Goal: Find specific page/section

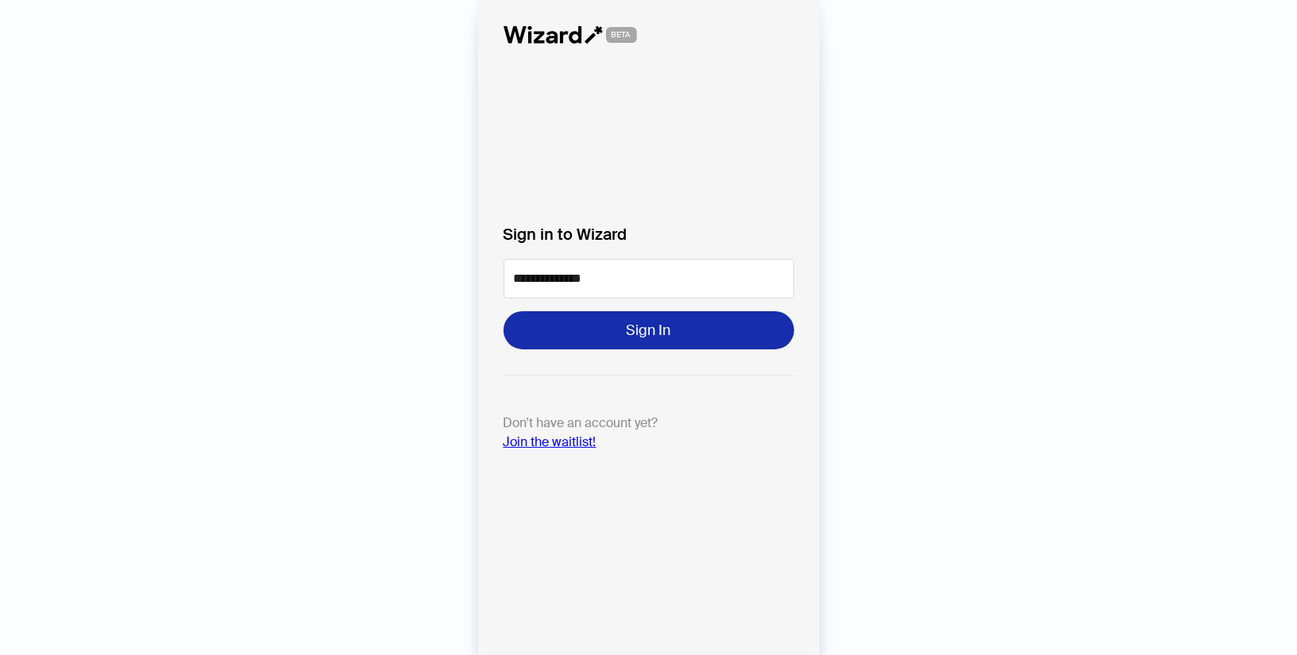
click at [621, 338] on button "Sign In" at bounding box center [648, 330] width 291 height 38
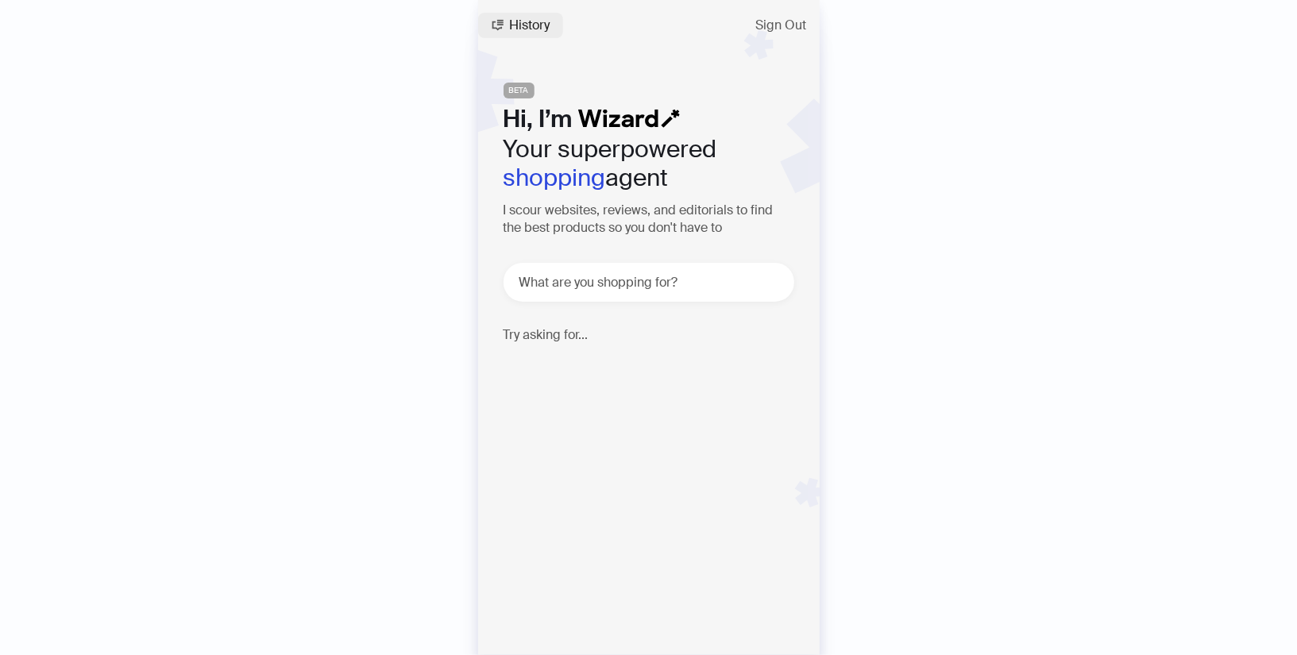
click at [524, 13] on button "History" at bounding box center [520, 25] width 85 height 25
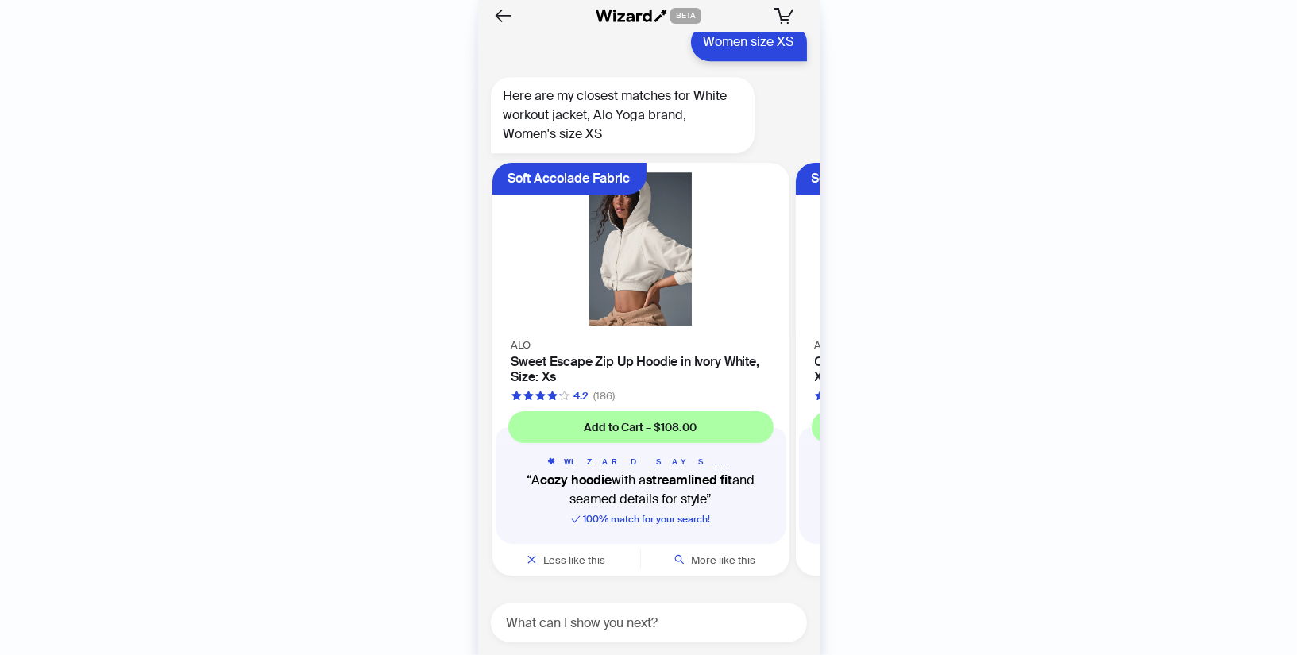
scroll to position [2685, 0]
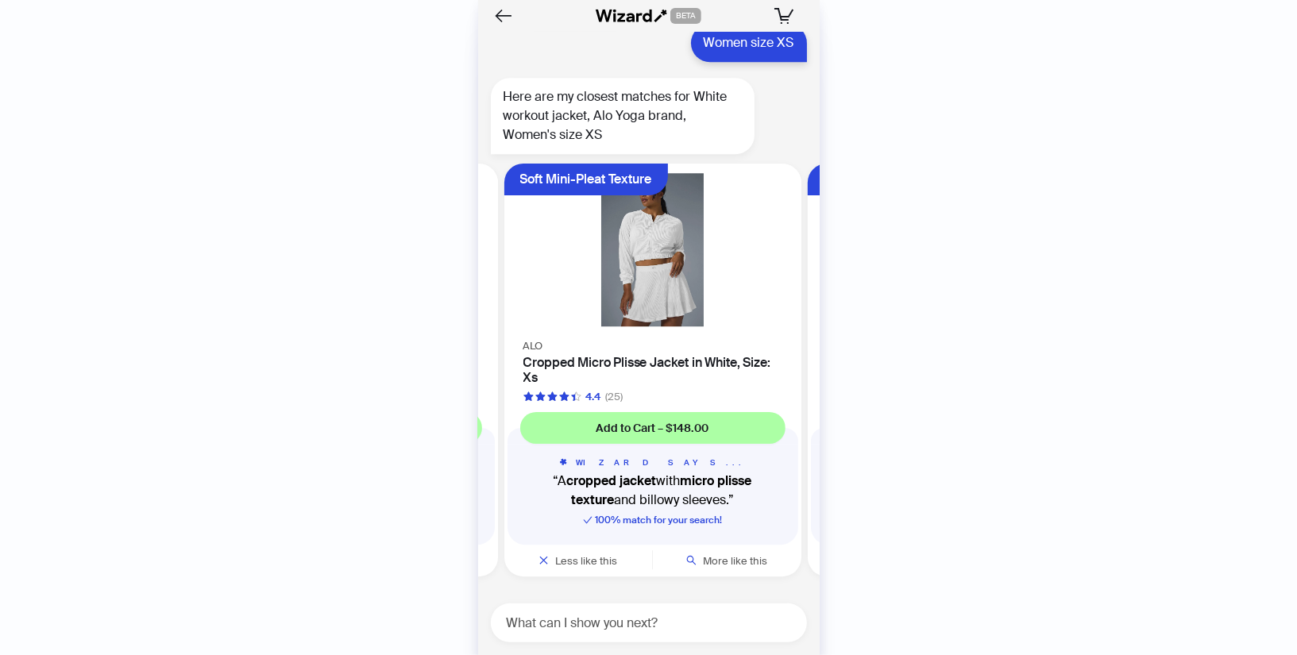
scroll to position [0, 299]
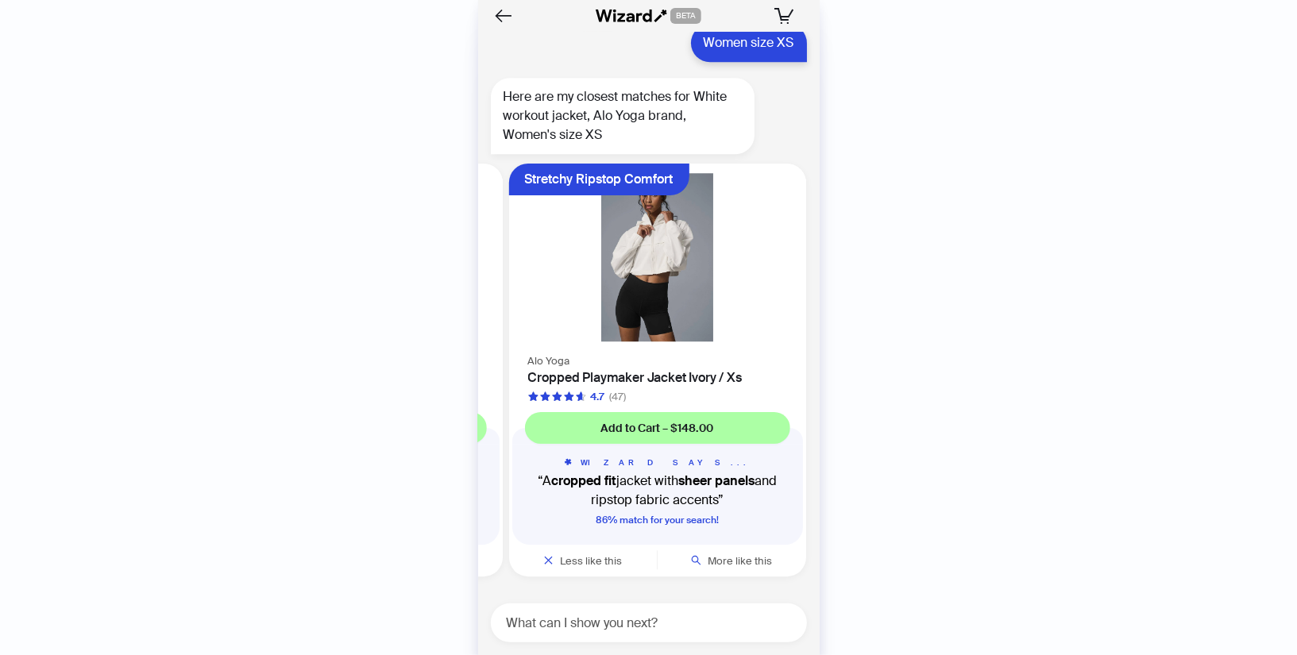
scroll to position [0, 602]
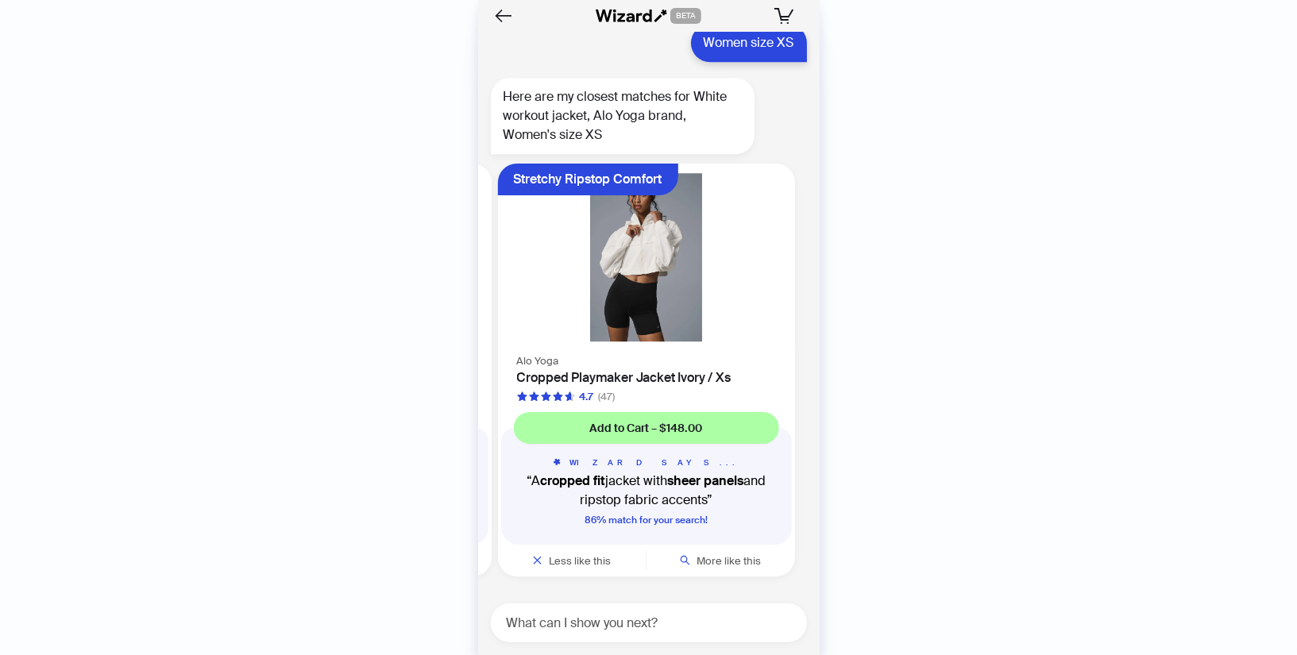
scroll to position [0, 602]
click at [747, 555] on span "More like this" at bounding box center [728, 560] width 64 height 13
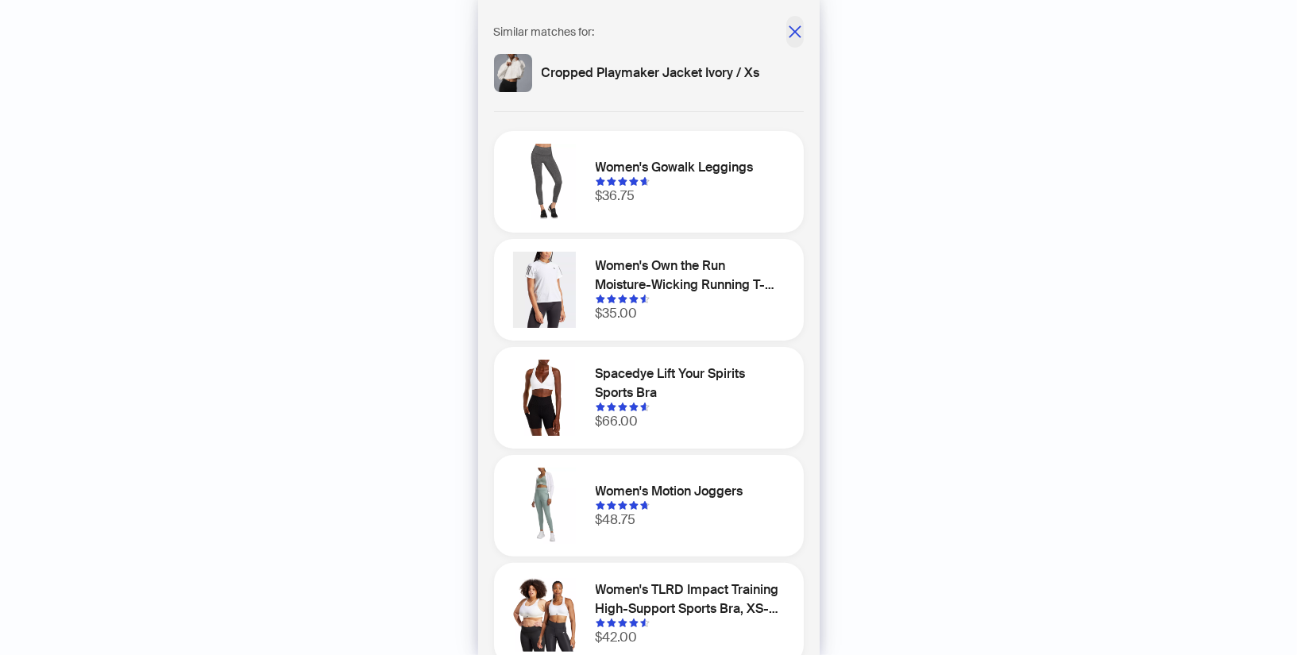
click at [796, 33] on icon "close" at bounding box center [794, 31] width 12 height 12
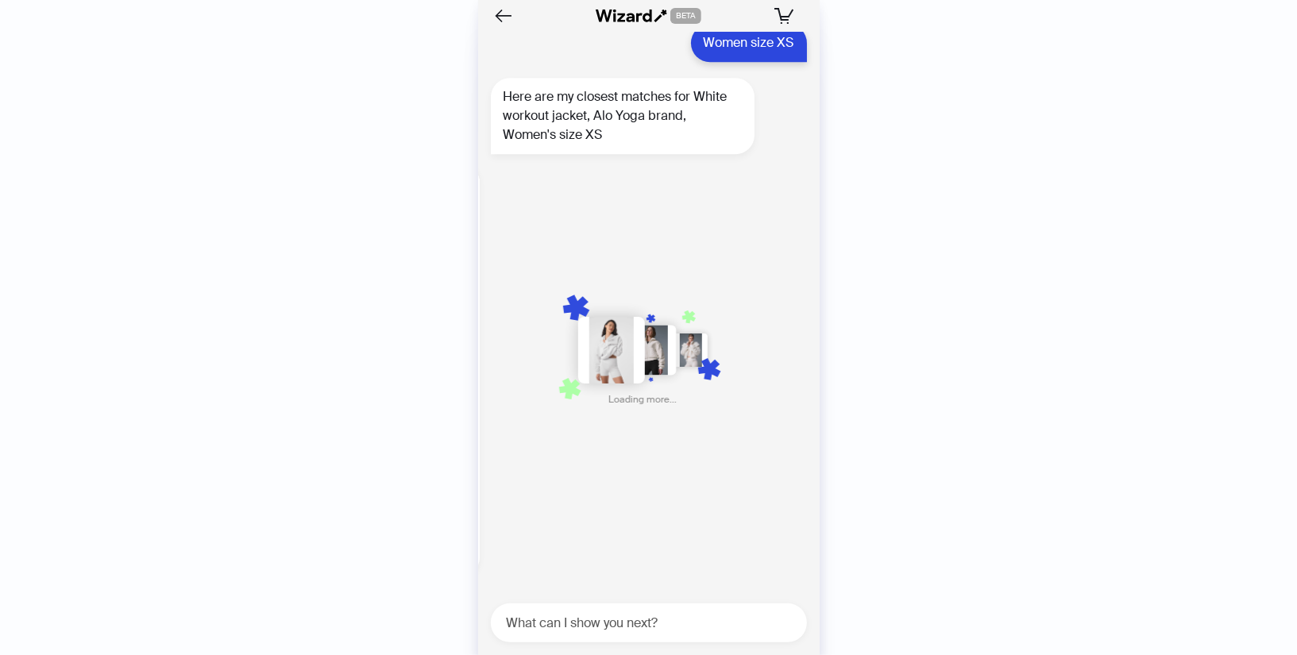
scroll to position [0, 922]
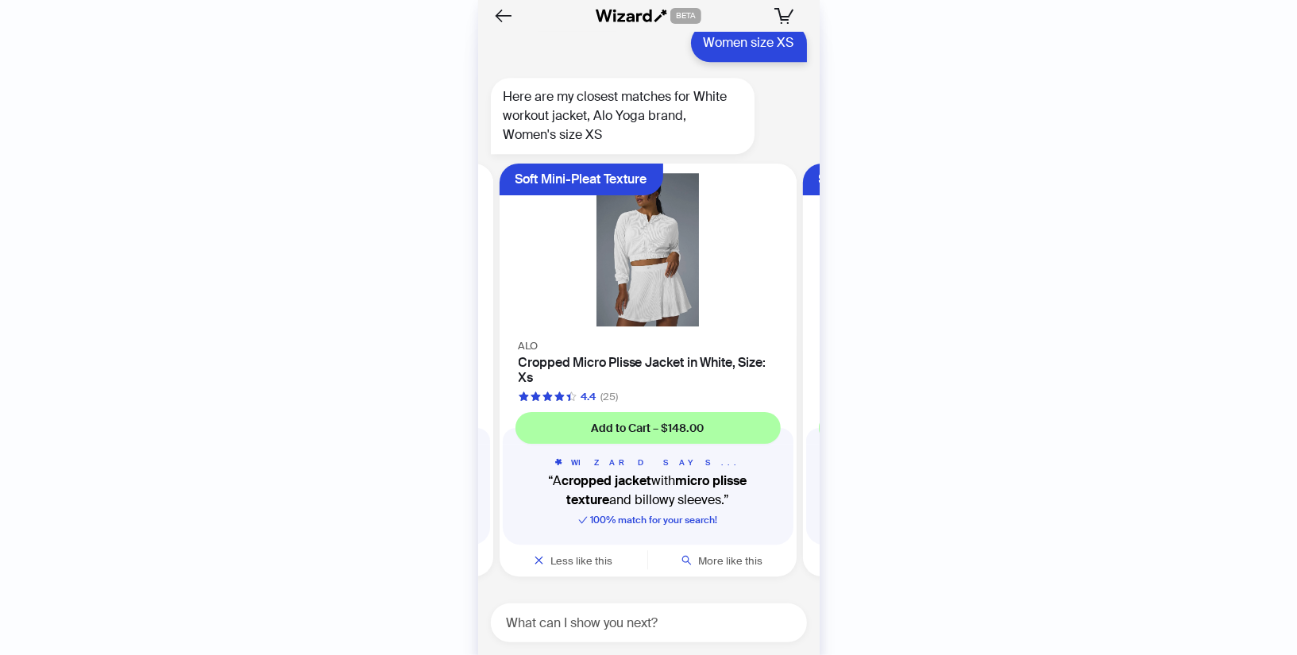
scroll to position [0, 299]
